Goal: Task Accomplishment & Management: Use online tool/utility

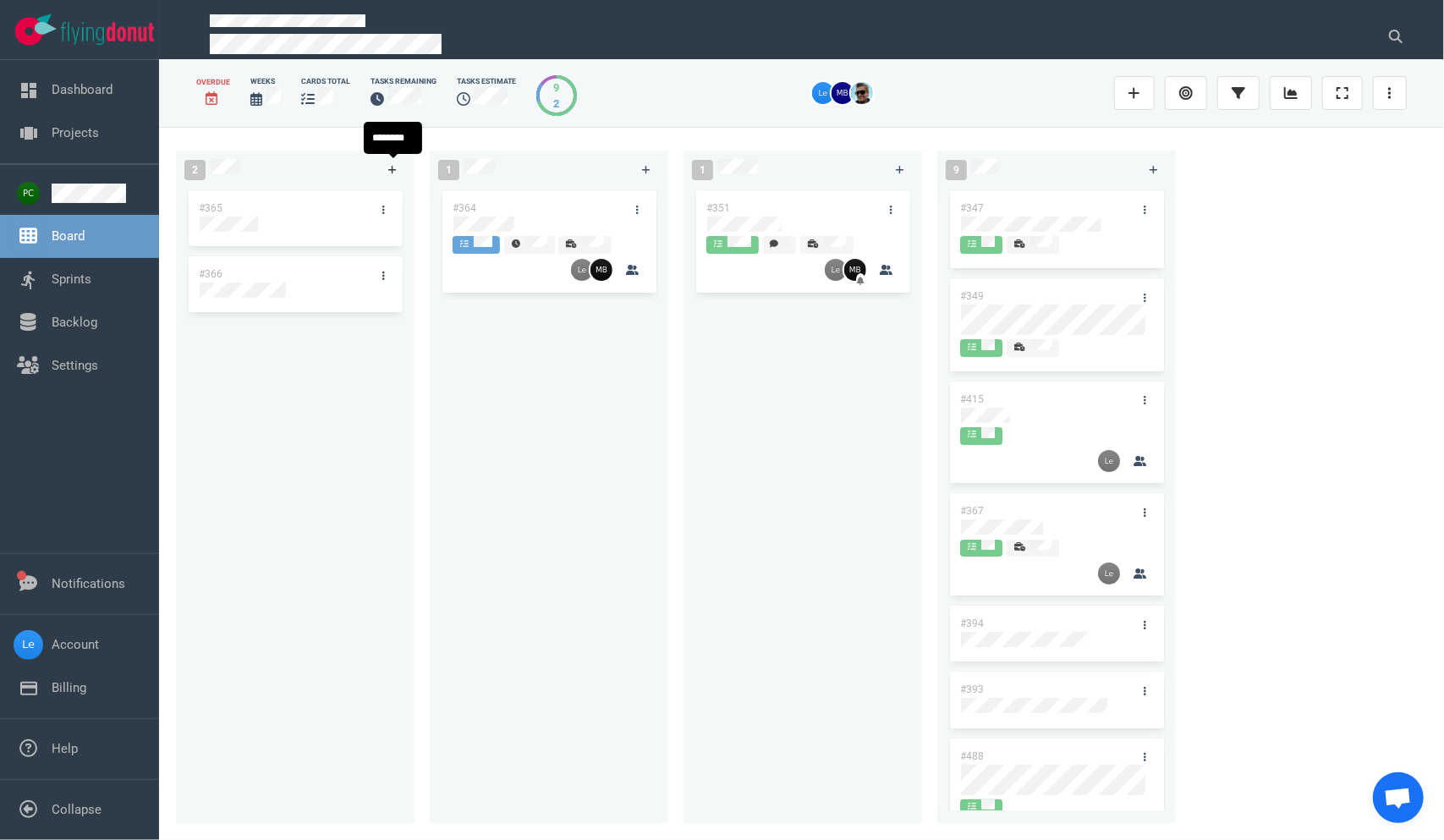
click at [381, 174] on link at bounding box center [392, 170] width 27 height 22
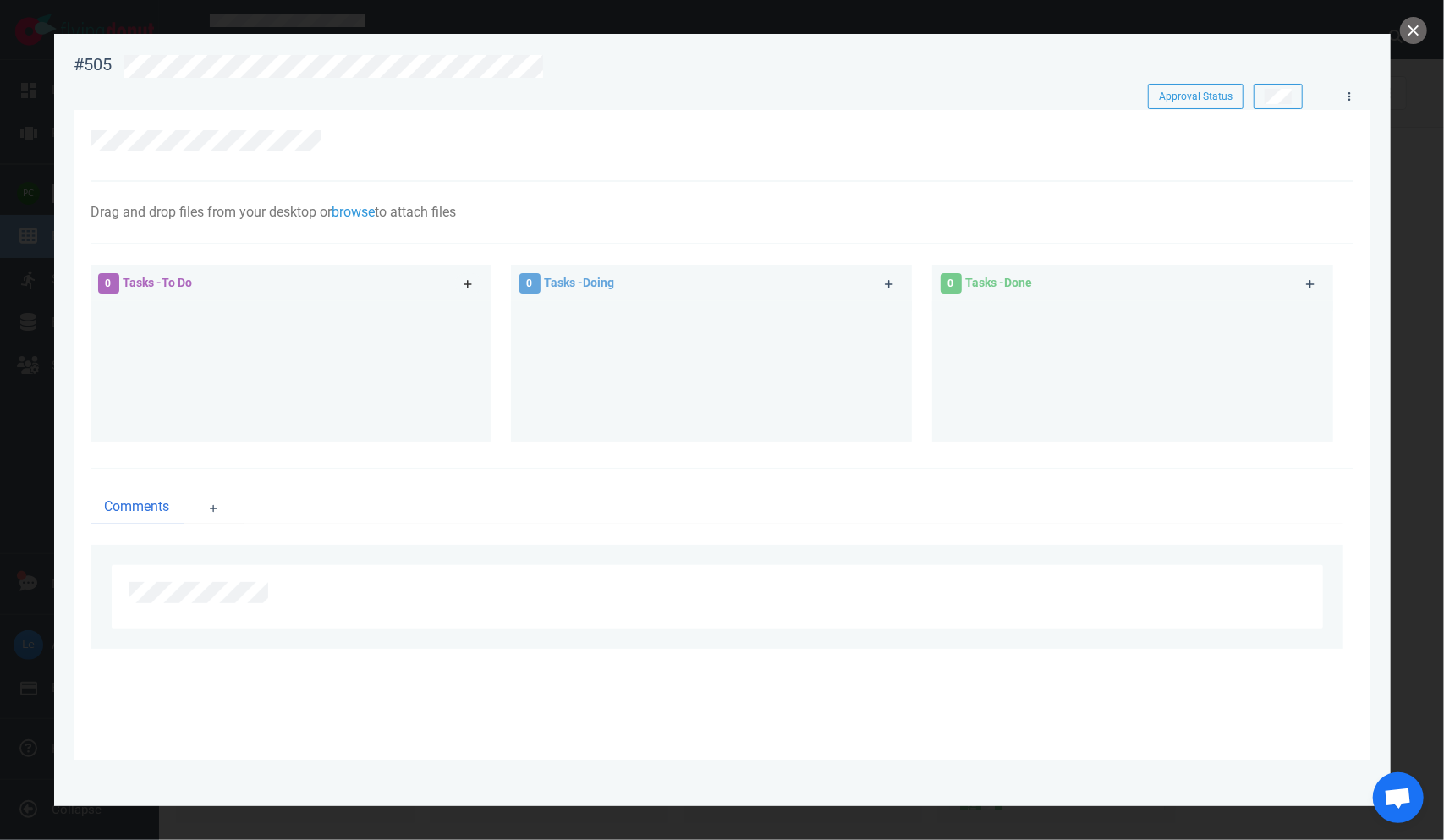
click at [465, 283] on icon at bounding box center [468, 283] width 9 height 10
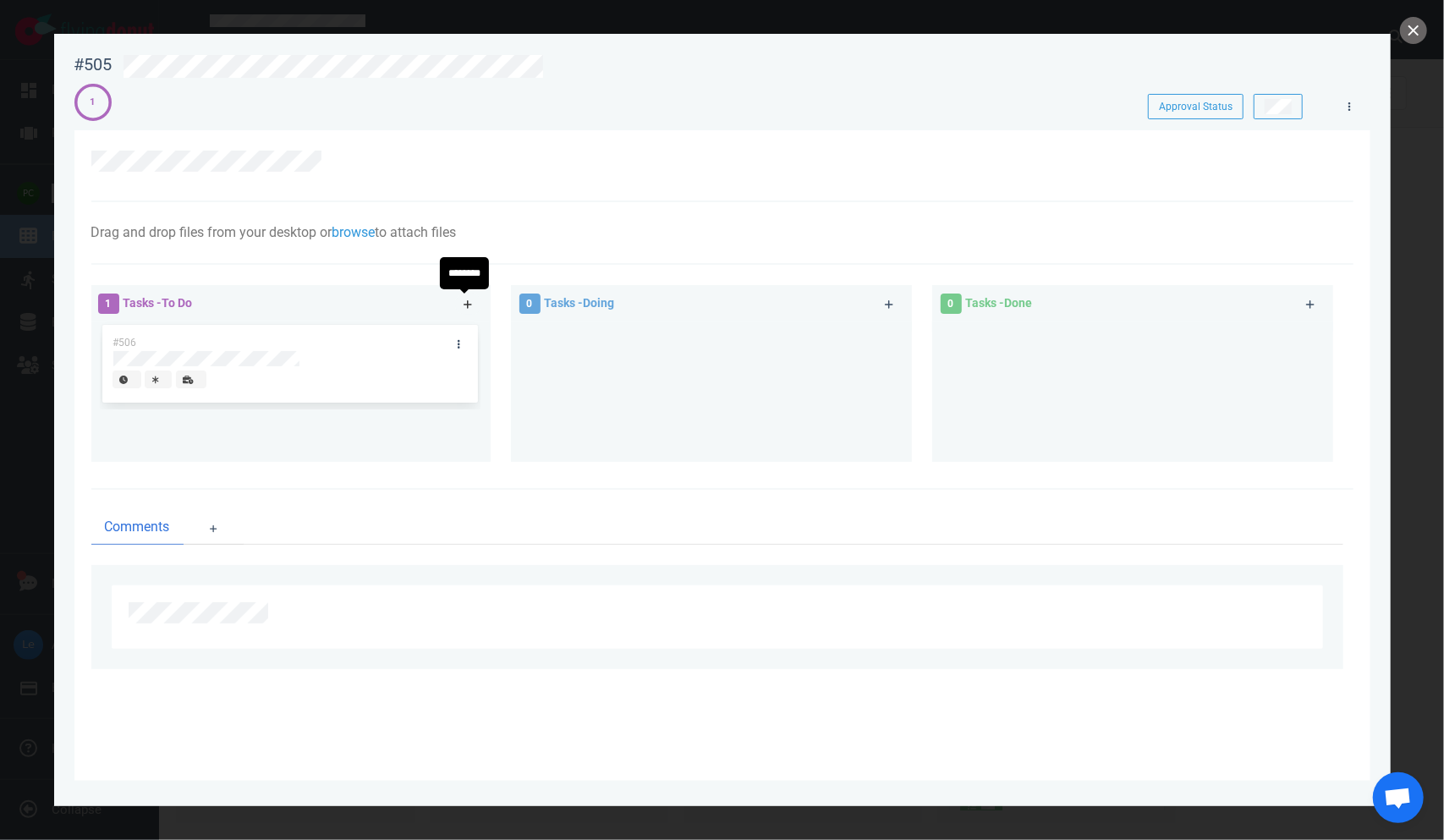
click at [463, 306] on icon at bounding box center [468, 304] width 9 height 10
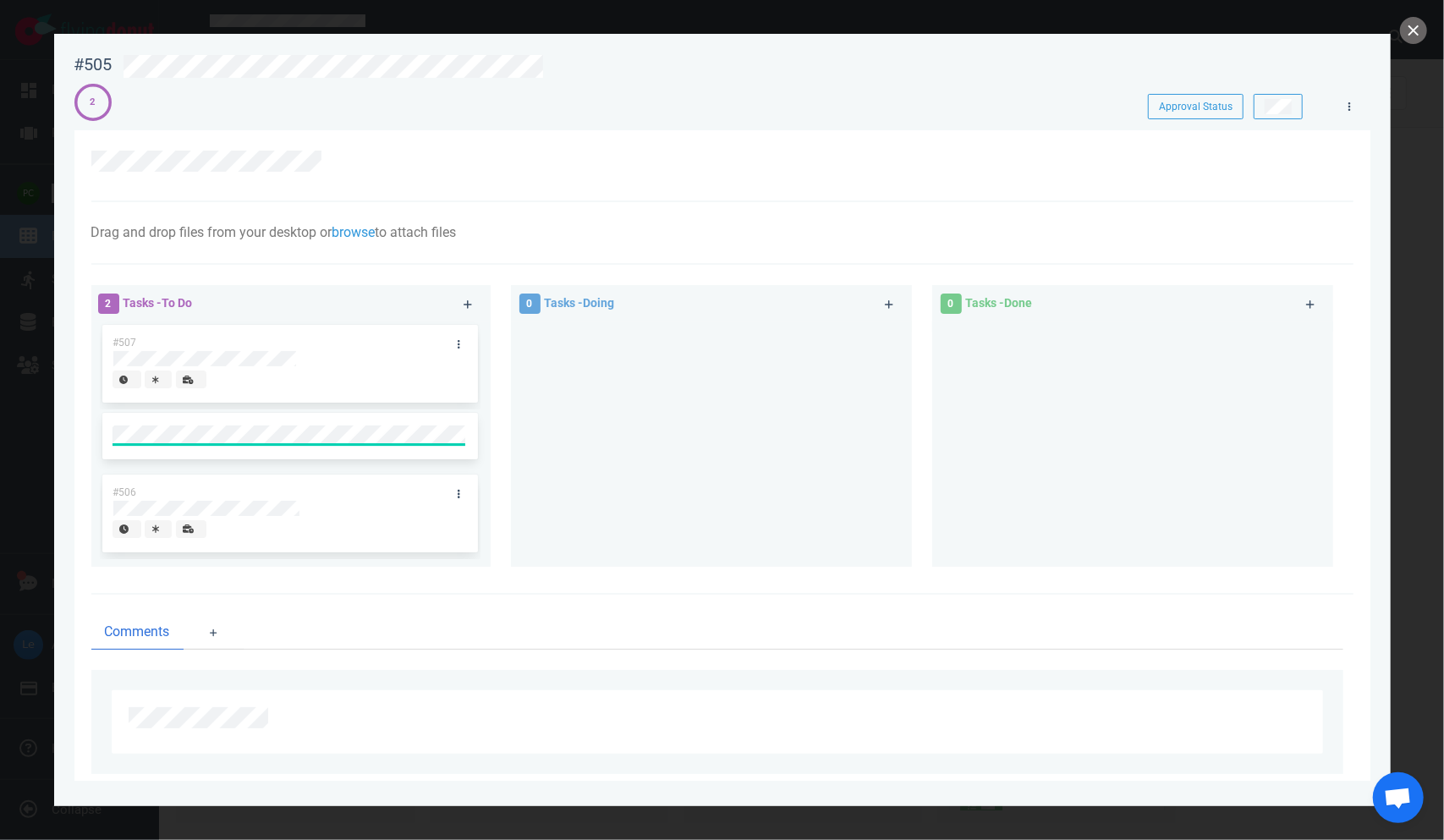
click at [489, 179] on div at bounding box center [718, 165] width 1252 height 30
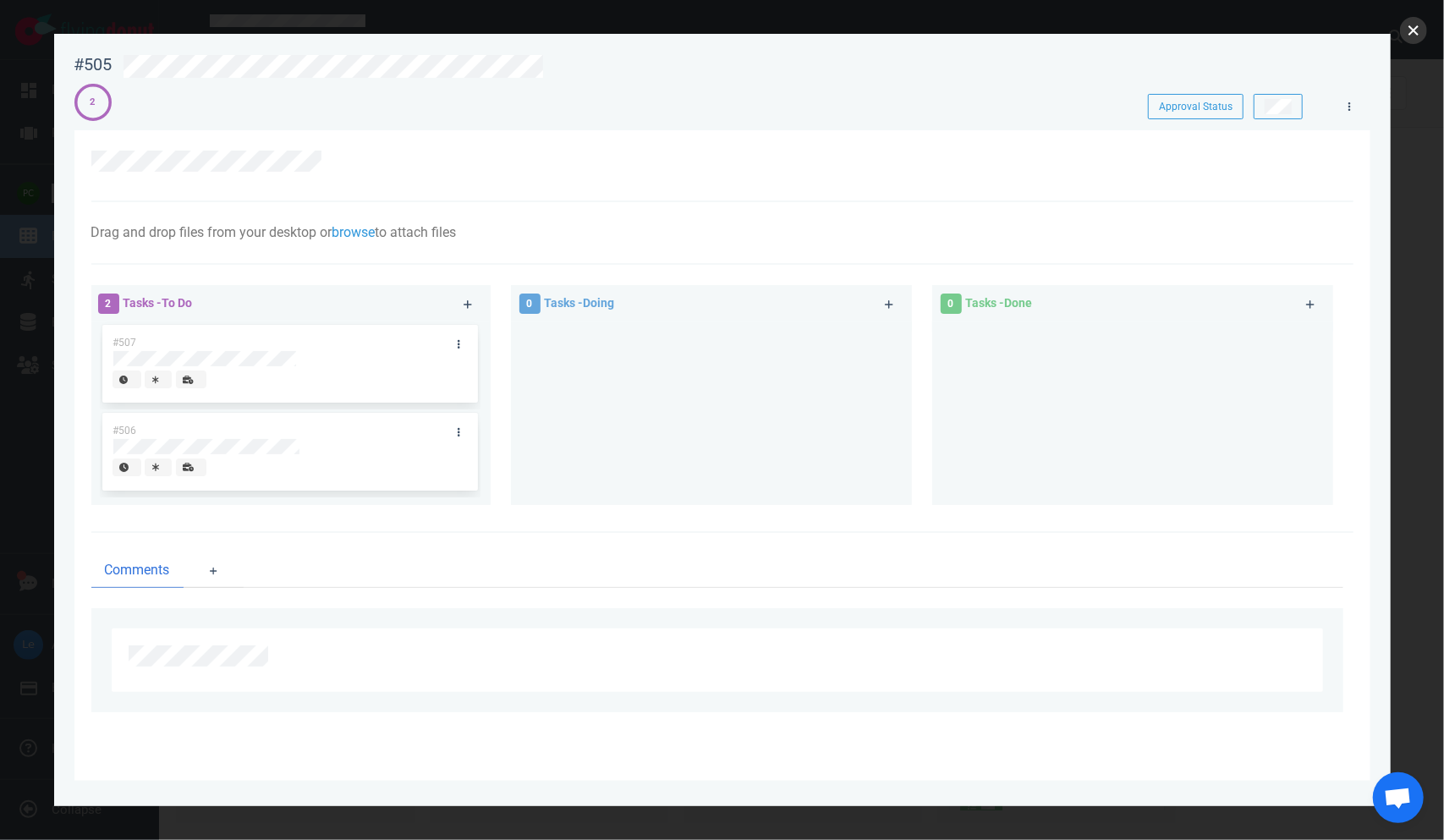
click at [924, 22] on button "close" at bounding box center [1413, 31] width 27 height 27
click at [288, 371] on div at bounding box center [290, 360] width 355 height 21
click at [288, 371] on div "#507" at bounding box center [290, 363] width 355 height 78
click at [321, 365] on div at bounding box center [290, 358] width 354 height 15
click at [317, 362] on div "#507" at bounding box center [290, 363] width 355 height 78
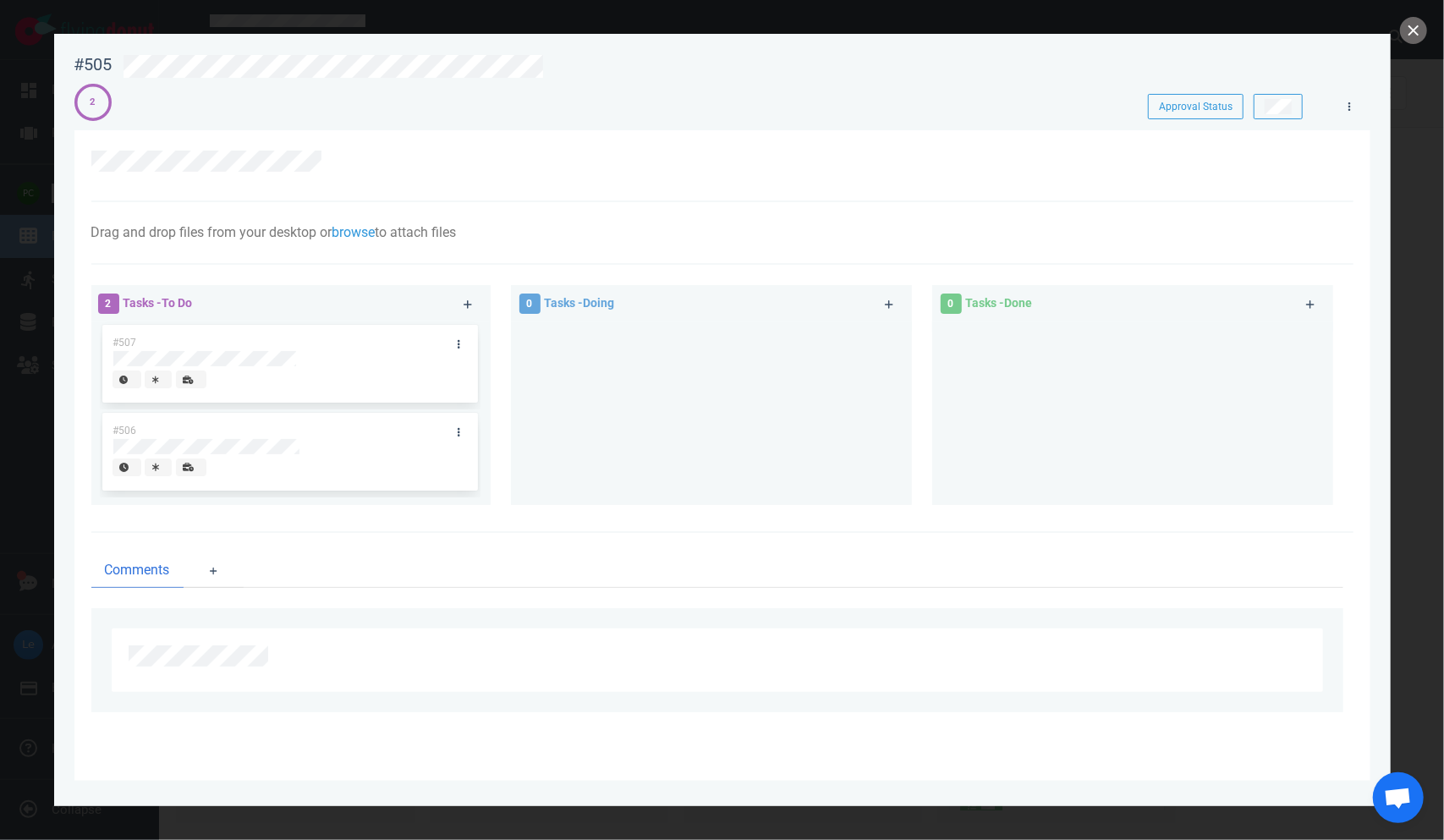
click at [318, 361] on div "#507 #506" at bounding box center [290, 406] width 381 height 170
click at [318, 361] on div "#507 #506 #507" at bounding box center [290, 406] width 381 height 170
click at [317, 358] on div at bounding box center [290, 358] width 354 height 15
click at [98, 360] on div "#507 #506" at bounding box center [291, 413] width 401 height 183
click at [924, 25] on button "close" at bounding box center [1413, 31] width 27 height 27
